Goal: Transaction & Acquisition: Book appointment/travel/reservation

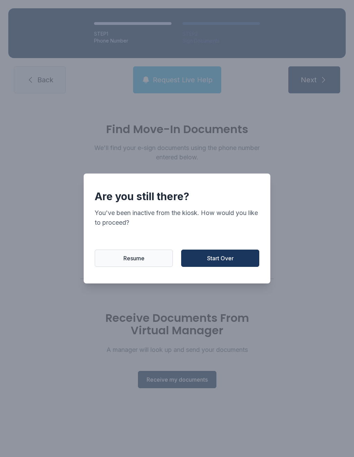
click at [230, 258] on span "Start Over" at bounding box center [220, 258] width 27 height 8
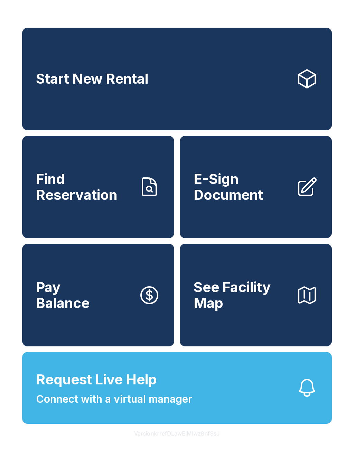
click at [179, 74] on link "Start New Rental" at bounding box center [177, 79] width 310 height 103
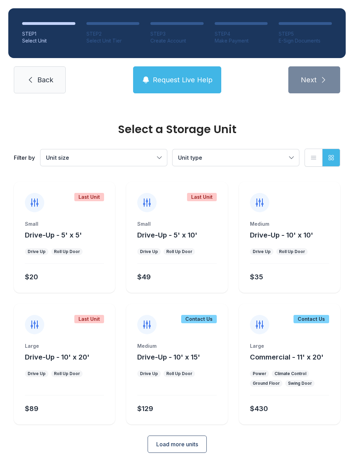
click at [180, 252] on div "Roll Up Door" at bounding box center [179, 252] width 26 height 6
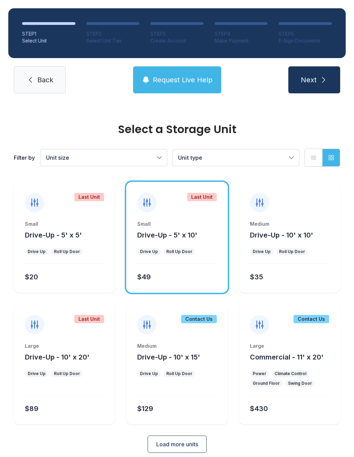
click at [320, 83] on icon "submit" at bounding box center [324, 80] width 8 height 8
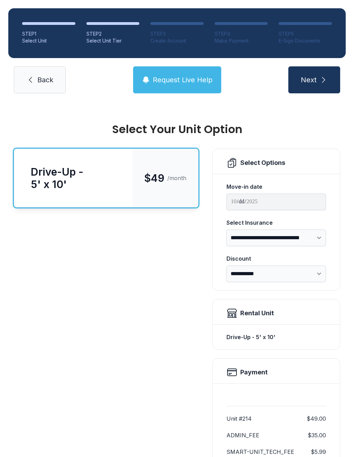
click at [318, 81] on button "Next" at bounding box center [314, 79] width 52 height 27
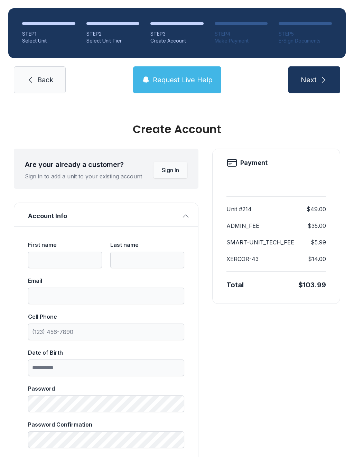
click at [315, 81] on span "Next" at bounding box center [309, 80] width 16 height 10
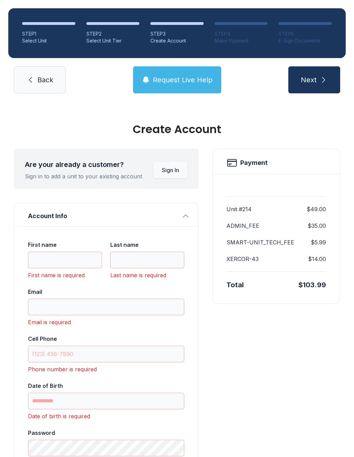
click at [53, 77] on span "Back" at bounding box center [45, 80] width 16 height 10
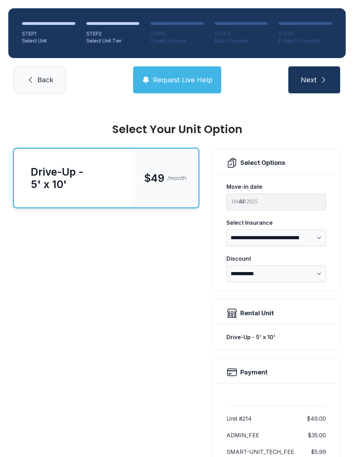
click at [47, 78] on span "Back" at bounding box center [45, 80] width 16 height 10
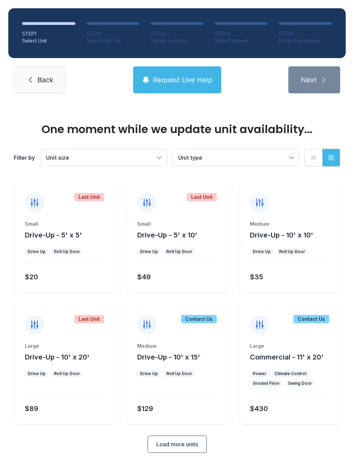
click at [41, 78] on span "Back" at bounding box center [45, 80] width 16 height 10
